Goal: Task Accomplishment & Management: Use online tool/utility

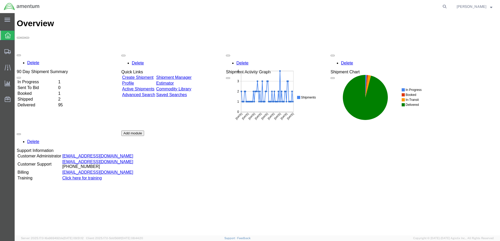
click at [41, 52] on div "Delete 90 Day Shipment Summary In Progress 1 Sent To Bid 0 Booked 1 Shipped 2 D…" at bounding box center [257, 130] width 481 height 157
click at [43, 79] on td "In Progress" at bounding box center [37, 81] width 40 height 5
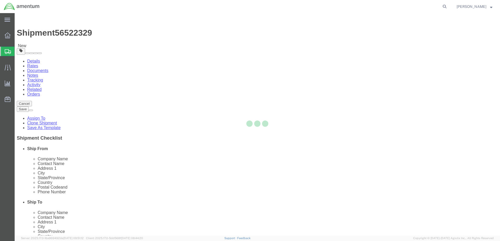
select select "42655"
select select
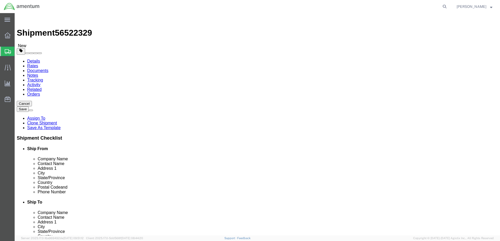
click input "text"
type input "r"
click input "[PERSON_NAME]"
type input "[PERSON_NAME]"
click input "text"
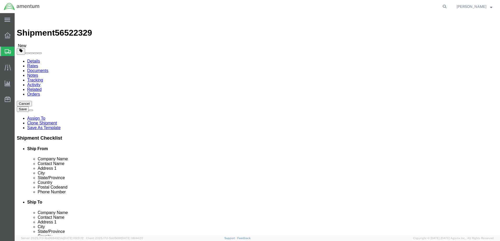
type input "[PHONE_NUMBER]"
click button "Rate Shipment"
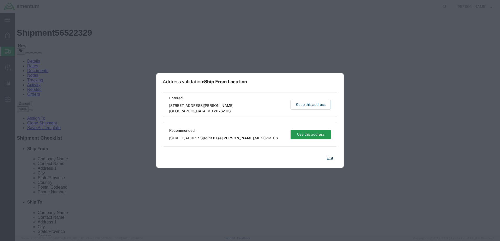
click at [313, 133] on button "Use this address" at bounding box center [310, 134] width 40 height 10
type input "Joint Base [PERSON_NAME]"
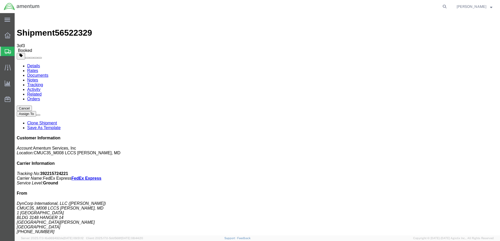
checkbox input "false"
